Goal: Feedback & Contribution: Contribute content

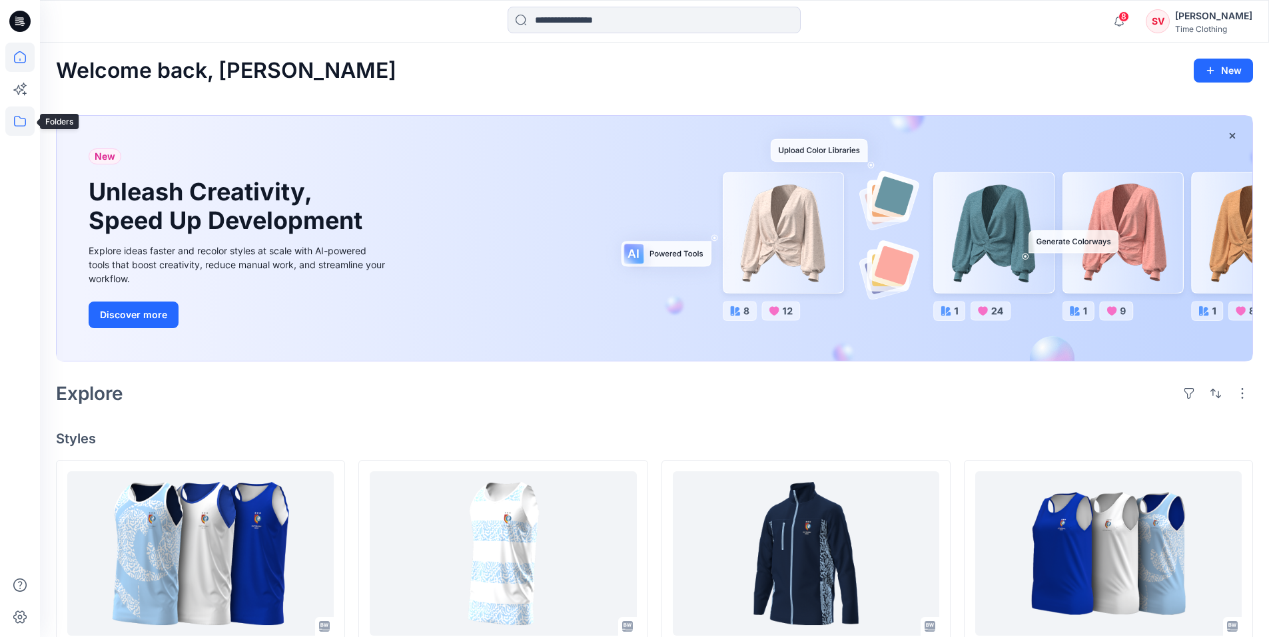
click at [28, 115] on icon at bounding box center [19, 121] width 29 height 29
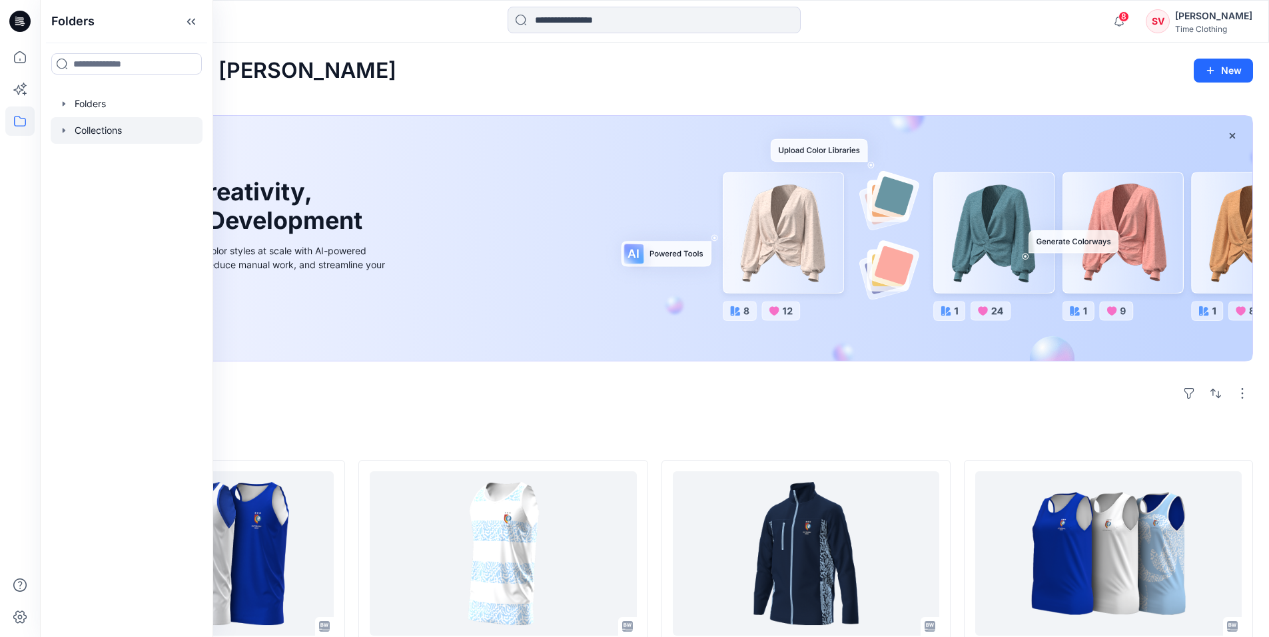
click at [75, 132] on div at bounding box center [127, 130] width 152 height 27
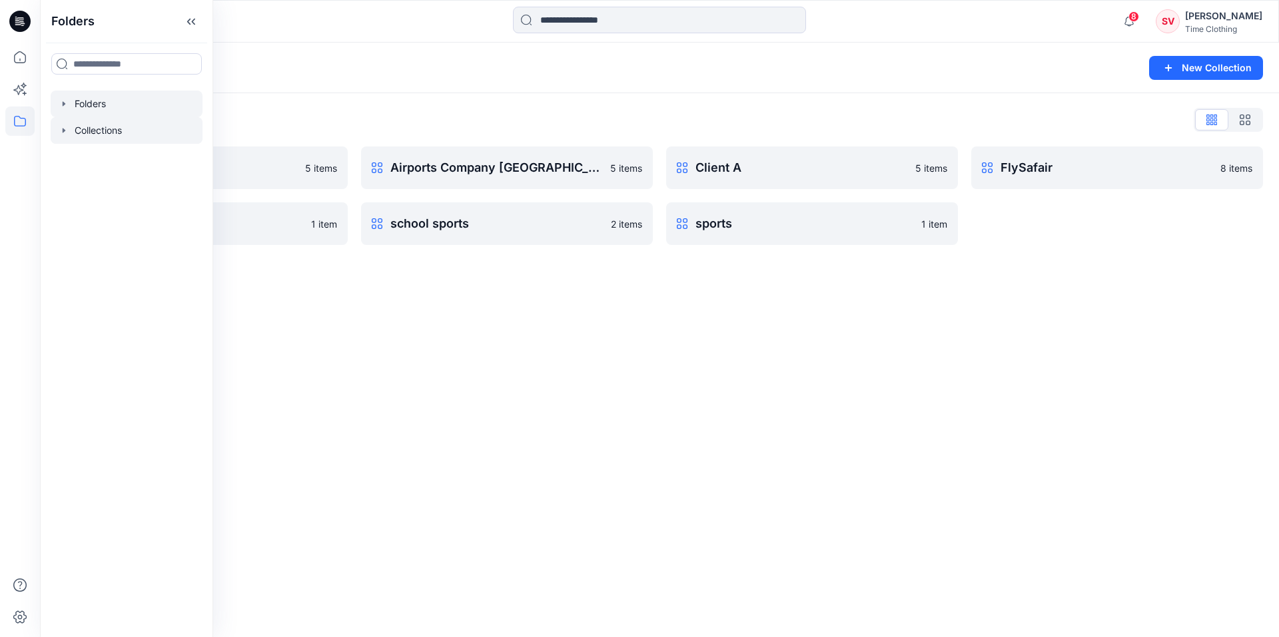
click at [113, 99] on div at bounding box center [127, 104] width 152 height 27
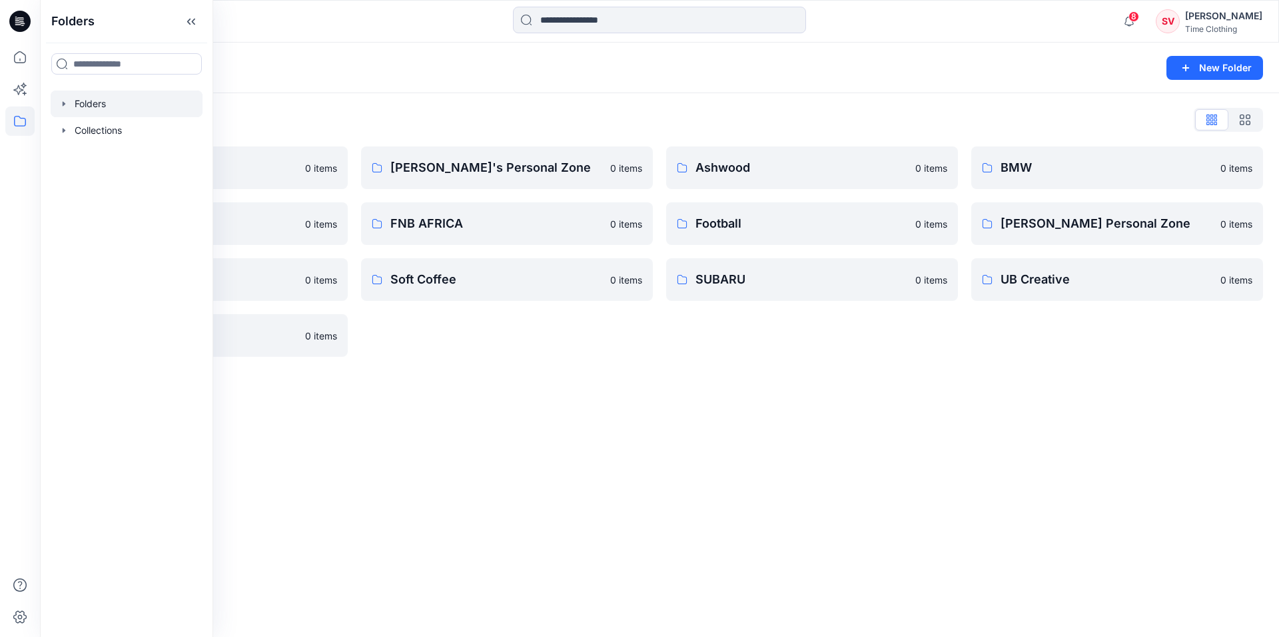
click at [570, 354] on div "[PERSON_NAME]'s Personal Zone 0 items FNB AFRICA 0 items Soft Coffee 0 items" at bounding box center [507, 252] width 292 height 210
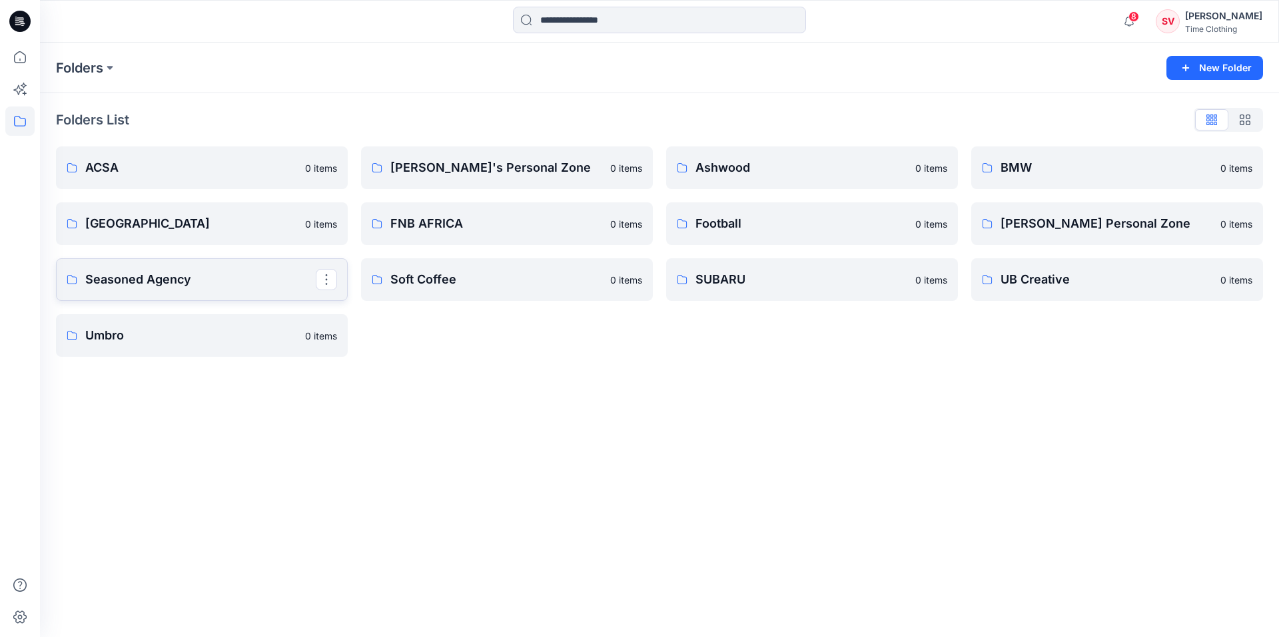
click at [161, 280] on p "Seasoned Agency" at bounding box center [200, 279] width 230 height 19
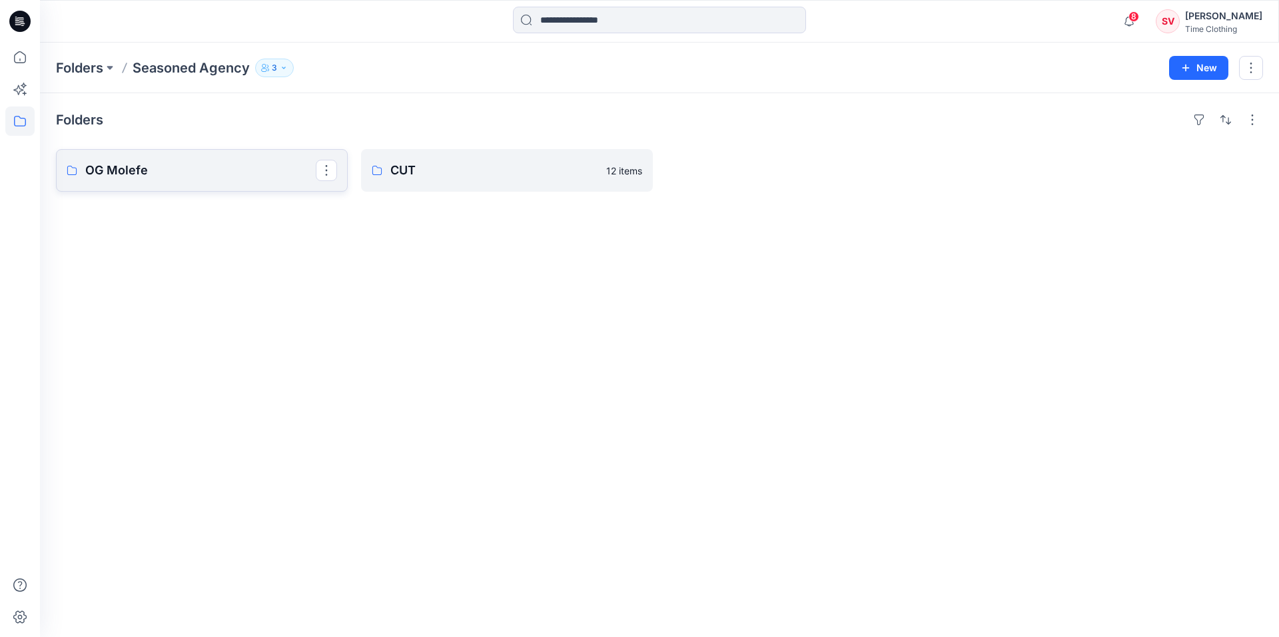
click at [163, 160] on link "OG Molefe" at bounding box center [202, 170] width 292 height 43
click at [440, 167] on p "CUT" at bounding box center [505, 170] width 230 height 19
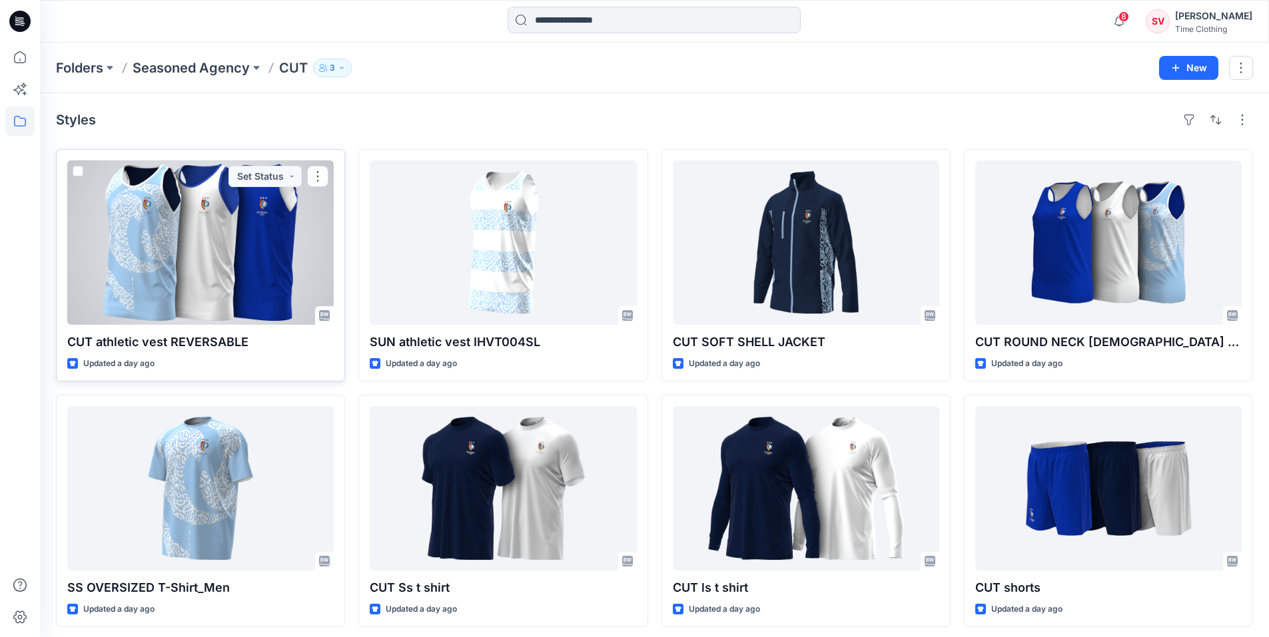
click at [236, 212] on div at bounding box center [200, 243] width 266 height 165
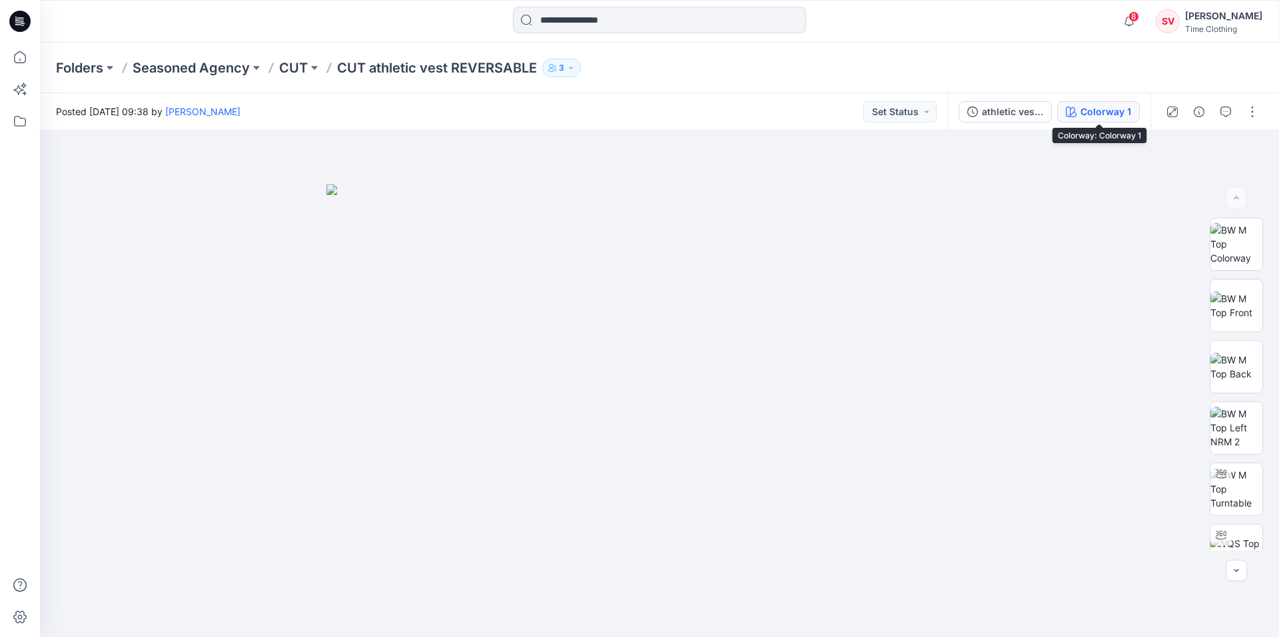
click at [1089, 115] on div "Colorway 1" at bounding box center [1105, 112] width 51 height 15
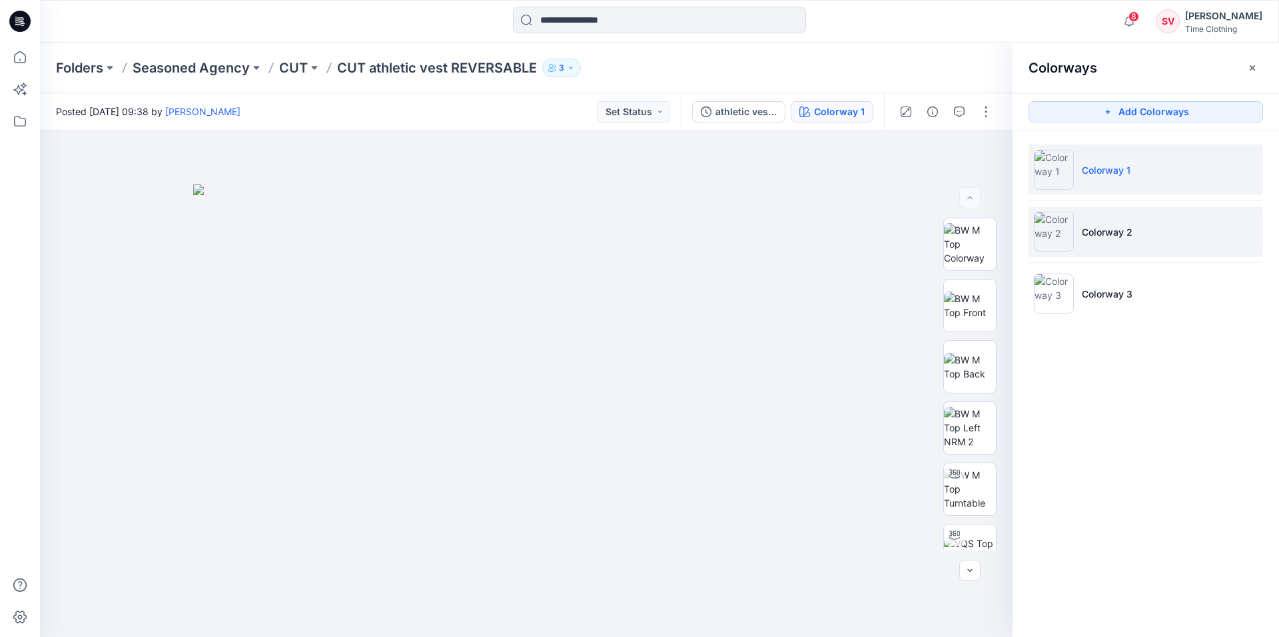
click at [1126, 232] on p "Colorway 2" at bounding box center [1107, 232] width 51 height 14
click at [1125, 174] on p "Colorway 1" at bounding box center [1106, 170] width 49 height 14
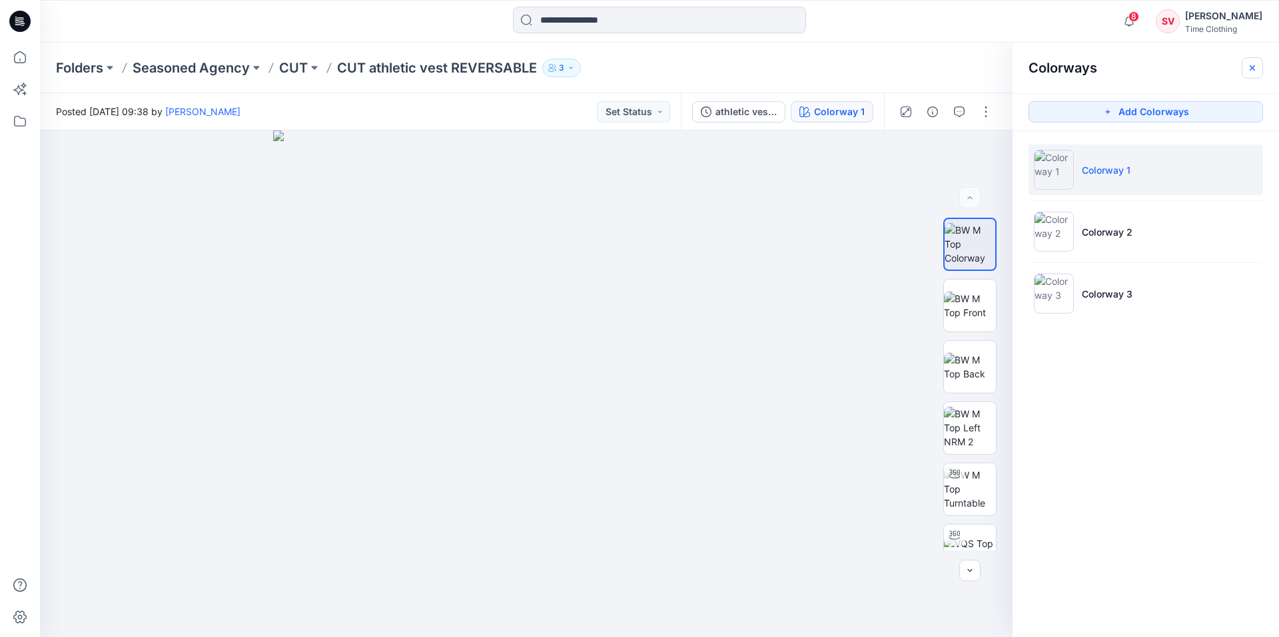
click at [1253, 66] on icon "button" at bounding box center [1252, 68] width 11 height 11
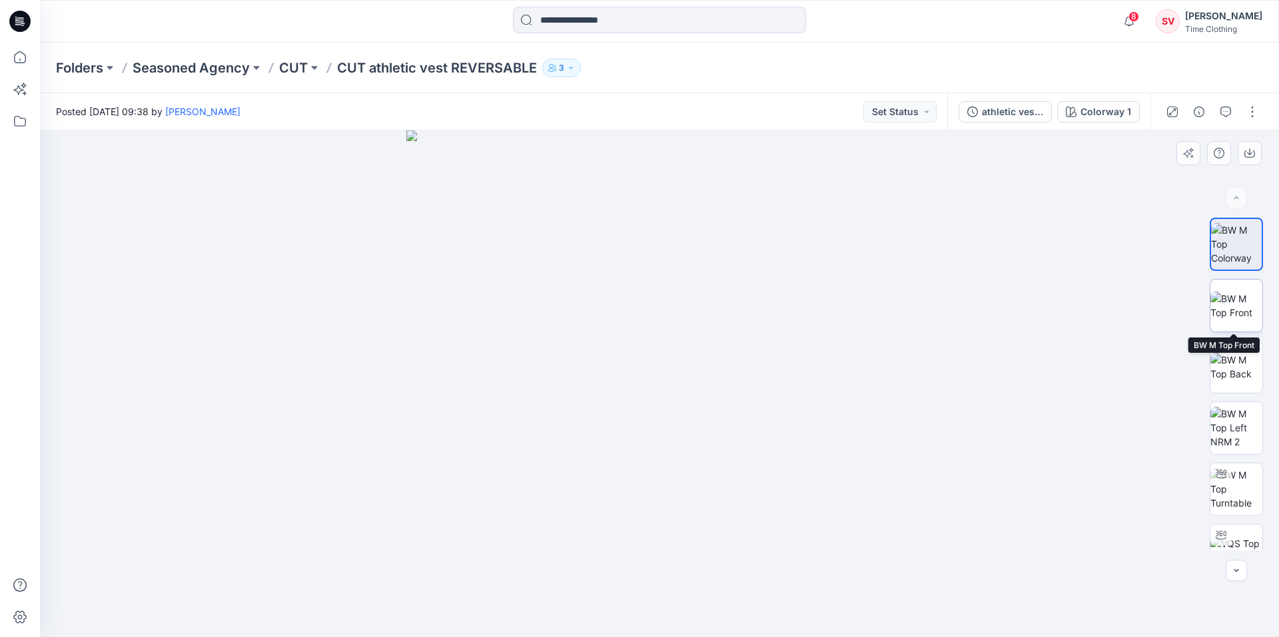
click at [1242, 298] on img at bounding box center [1236, 306] width 52 height 28
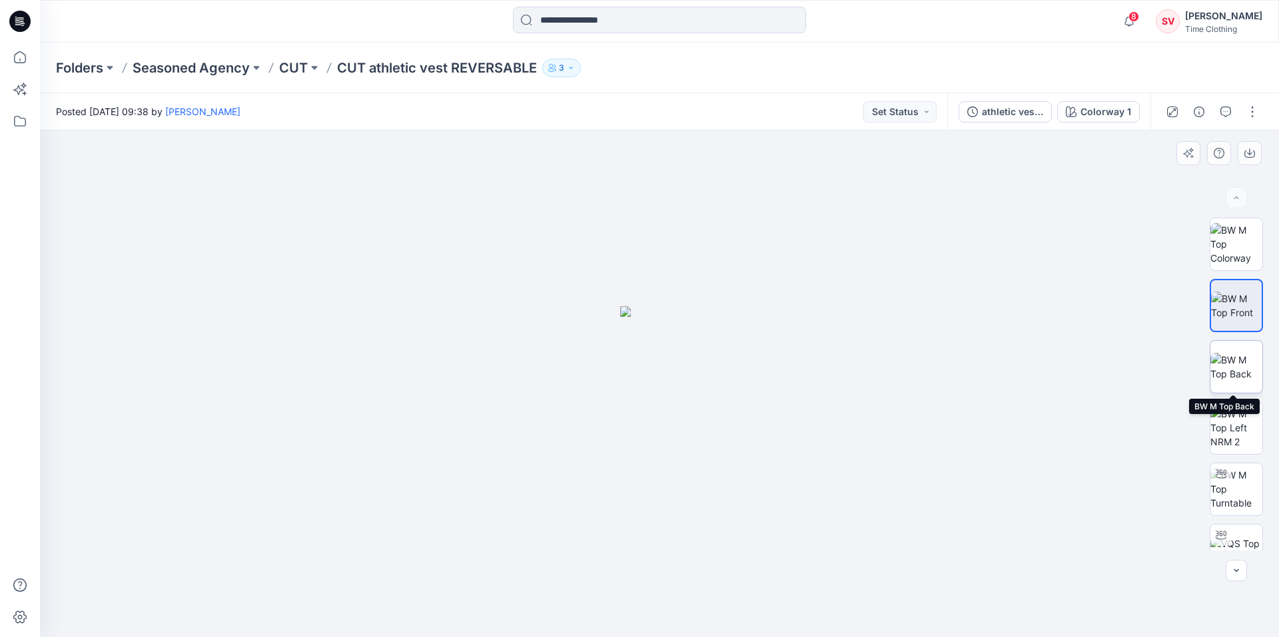
click at [1232, 370] on img at bounding box center [1236, 367] width 52 height 28
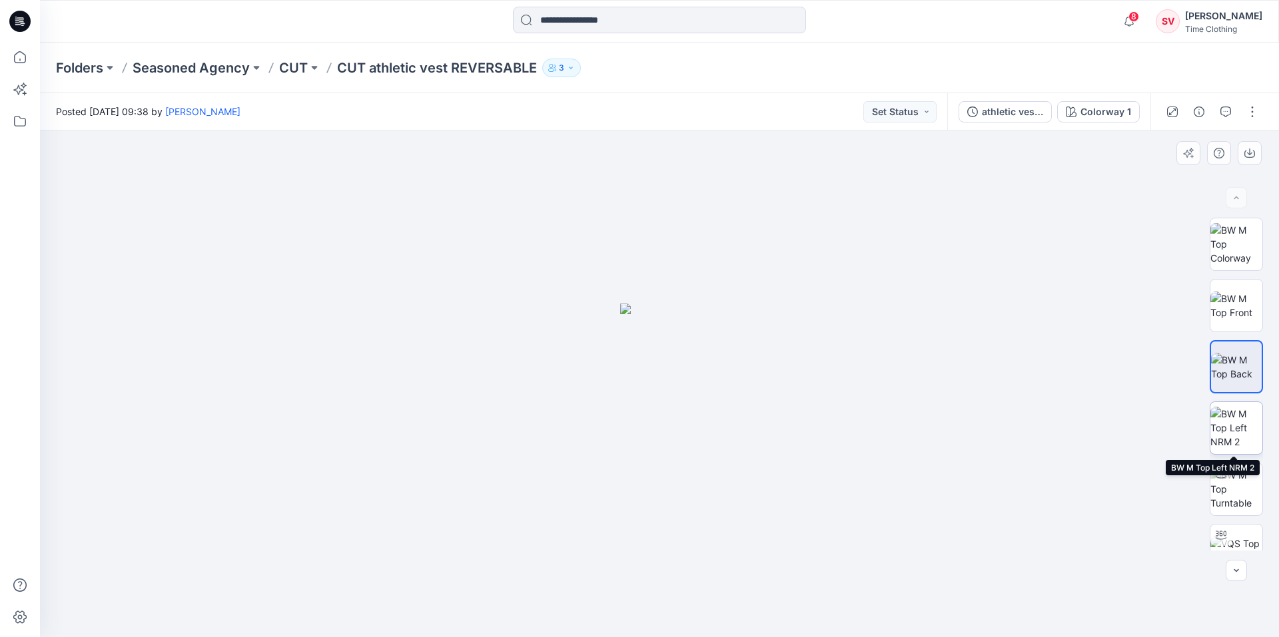
click at [1245, 429] on img at bounding box center [1236, 428] width 52 height 42
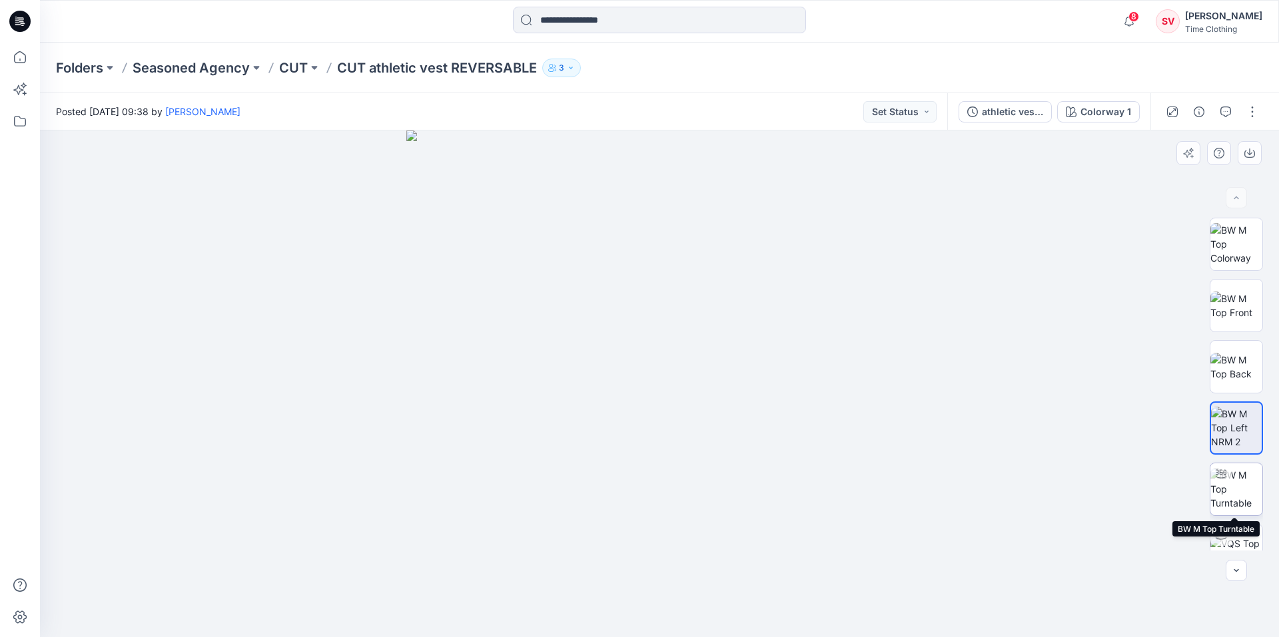
click at [1248, 478] on img at bounding box center [1236, 489] width 52 height 42
drag, startPoint x: 842, startPoint y: 422, endPoint x: 471, endPoint y: 404, distance: 371.5
click at [471, 404] on div at bounding box center [659, 384] width 1239 height 507
click at [1252, 547] on img at bounding box center [1236, 551] width 52 height 28
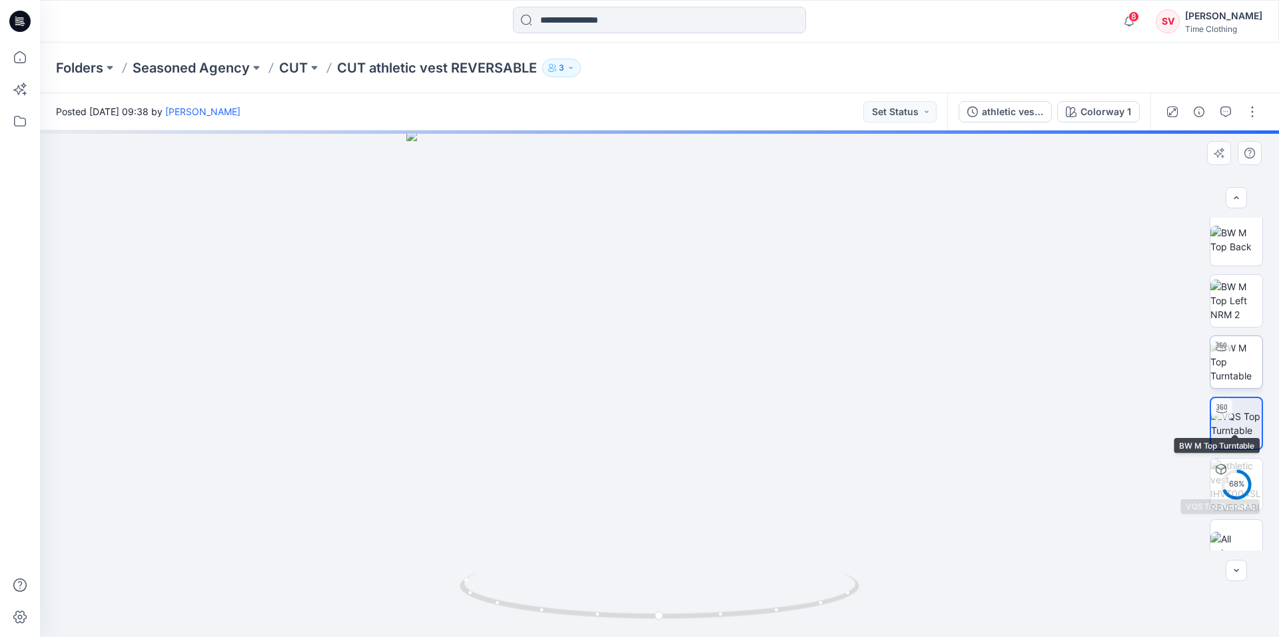
scroll to position [149, 0]
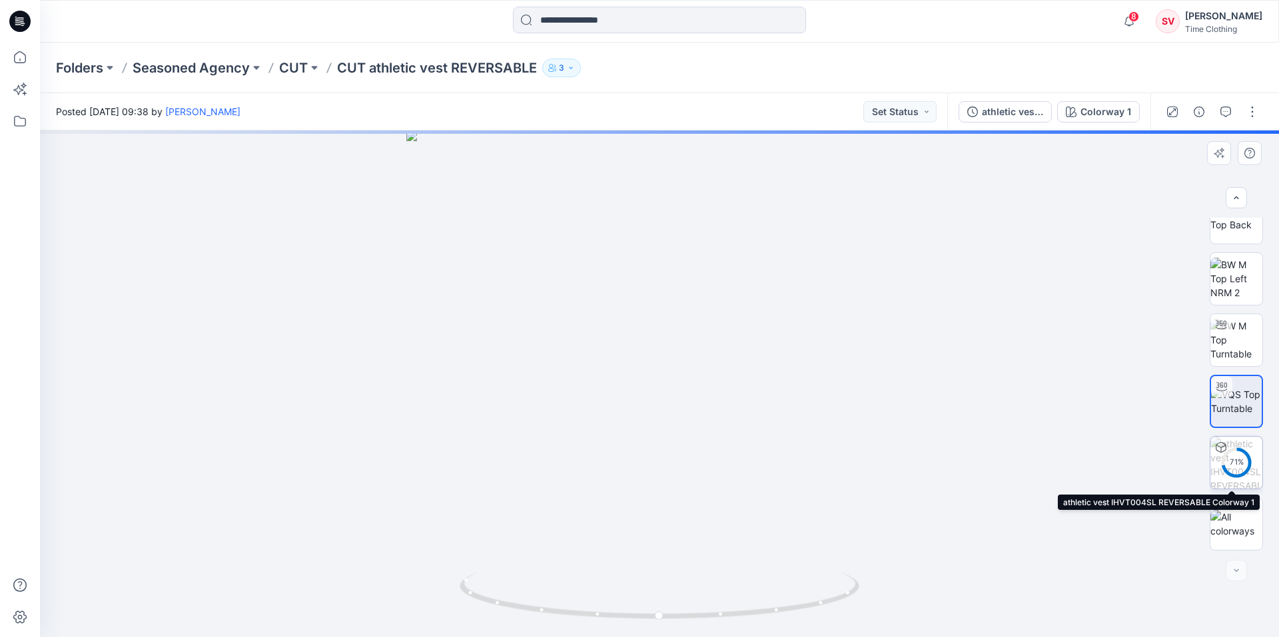
click at [1240, 461] on div "71 %" at bounding box center [1236, 462] width 32 height 11
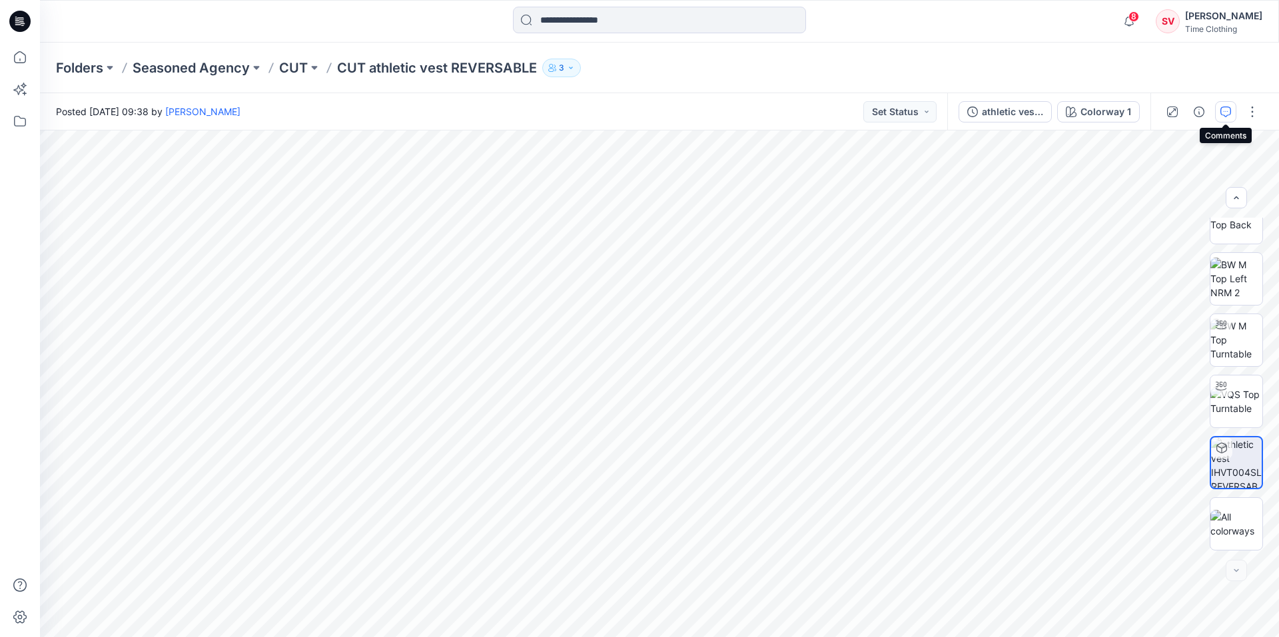
click at [1226, 110] on icon "button" at bounding box center [1225, 112] width 11 height 11
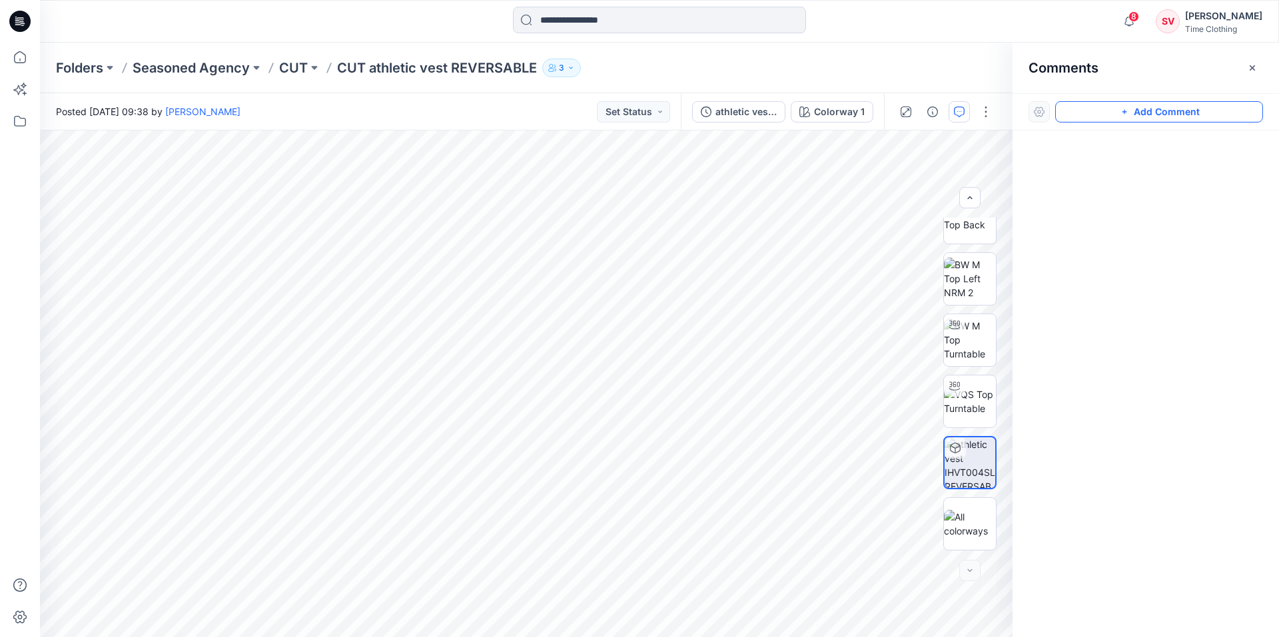
click at [1137, 109] on button "Add Comment" at bounding box center [1159, 111] width 208 height 21
type textarea "********"
click at [695, 385] on button "Cancel" at bounding box center [698, 389] width 54 height 21
click at [1258, 67] on button "button" at bounding box center [1252, 67] width 21 height 21
